Goal: Information Seeking & Learning: Understand process/instructions

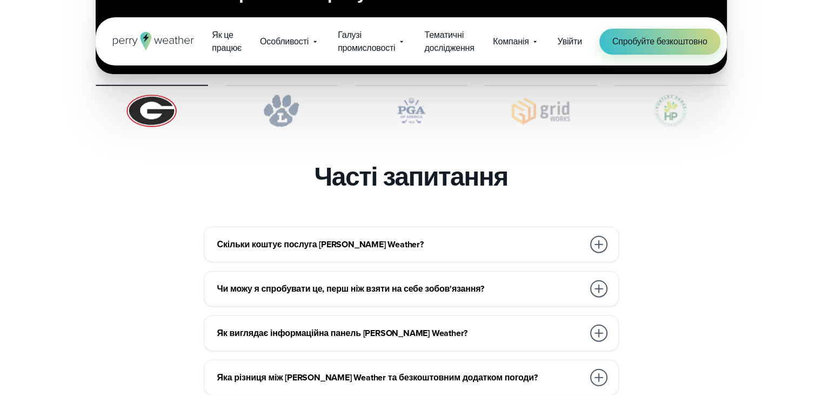
scroll to position [2649, 0]
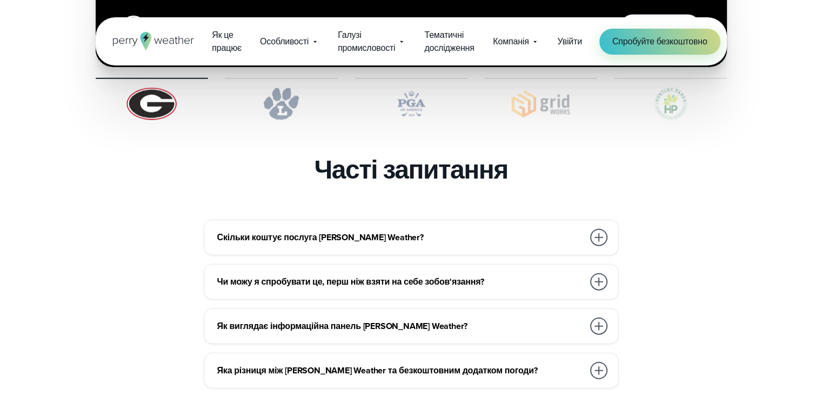
click at [597, 229] on div at bounding box center [598, 237] width 17 height 17
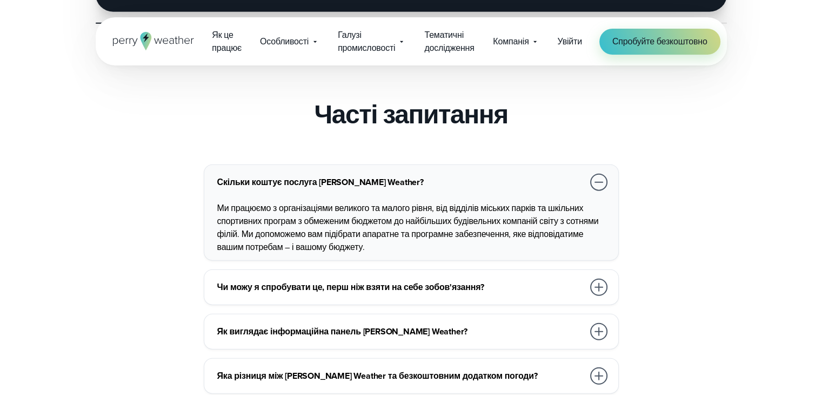
scroll to position [2703, 0]
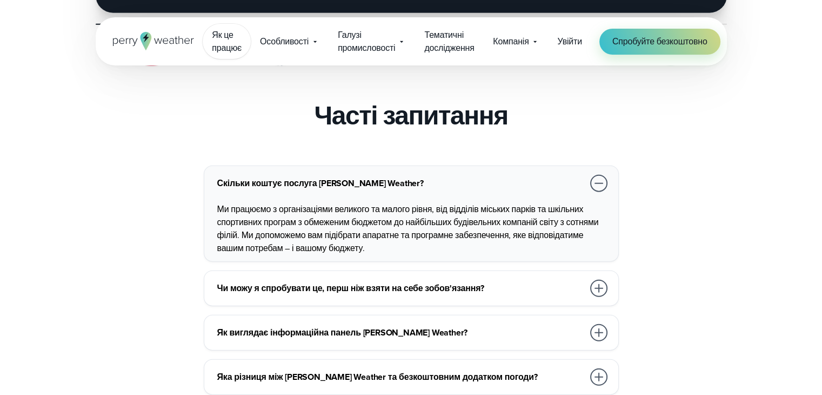
click at [223, 42] on font "Як це працює" at bounding box center [227, 41] width 30 height 25
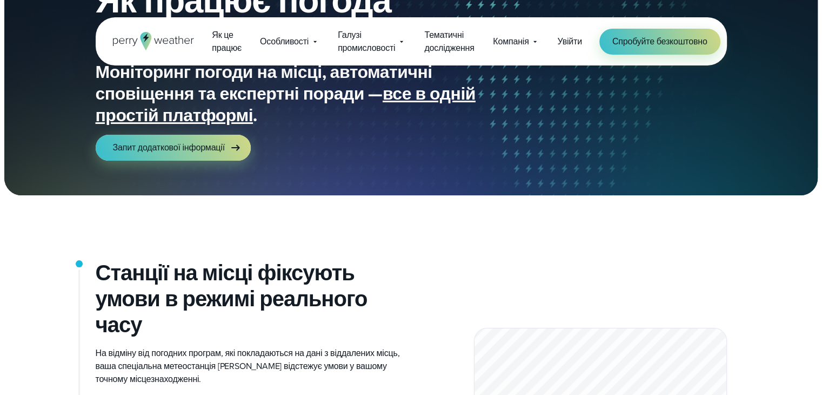
scroll to position [162, 0]
